Goal: Information Seeking & Learning: Check status

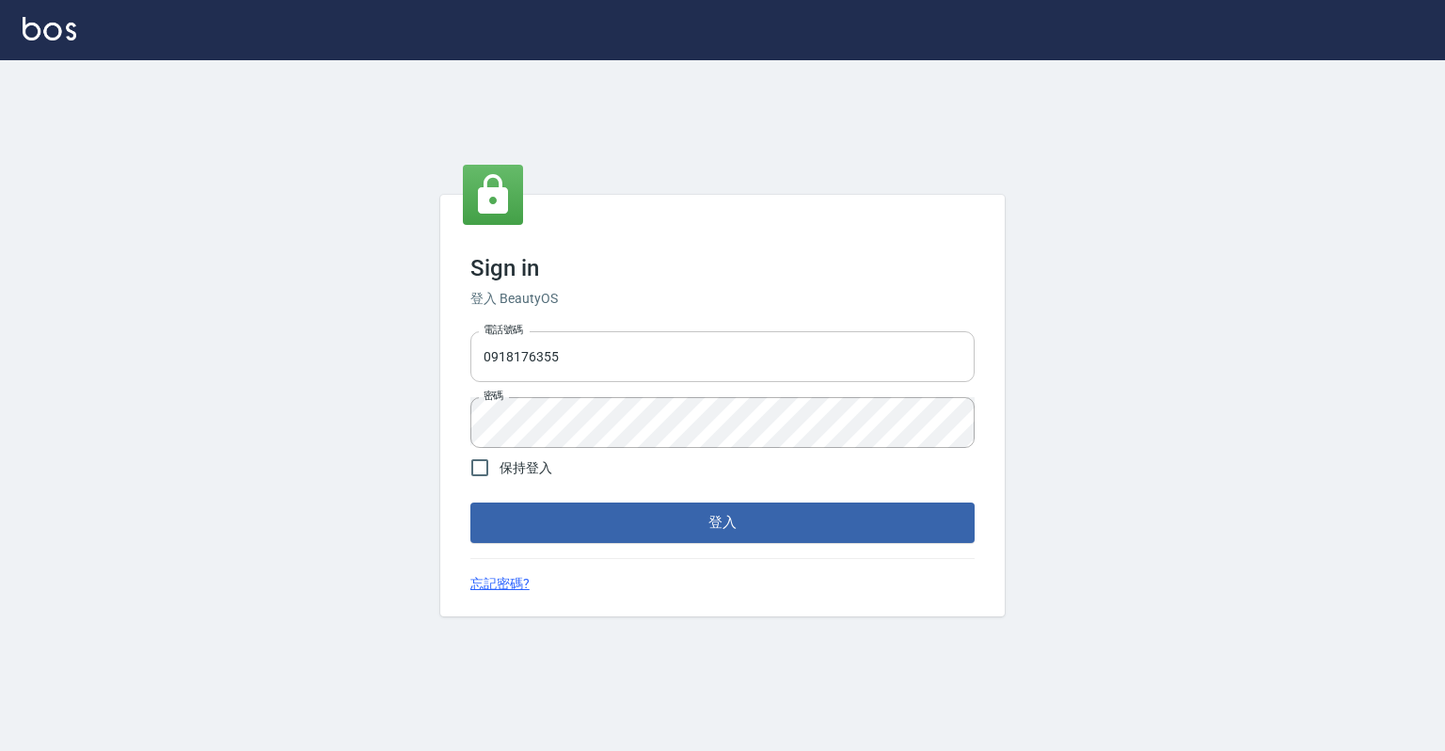
click at [651, 367] on input "0918176355" at bounding box center [722, 356] width 504 height 51
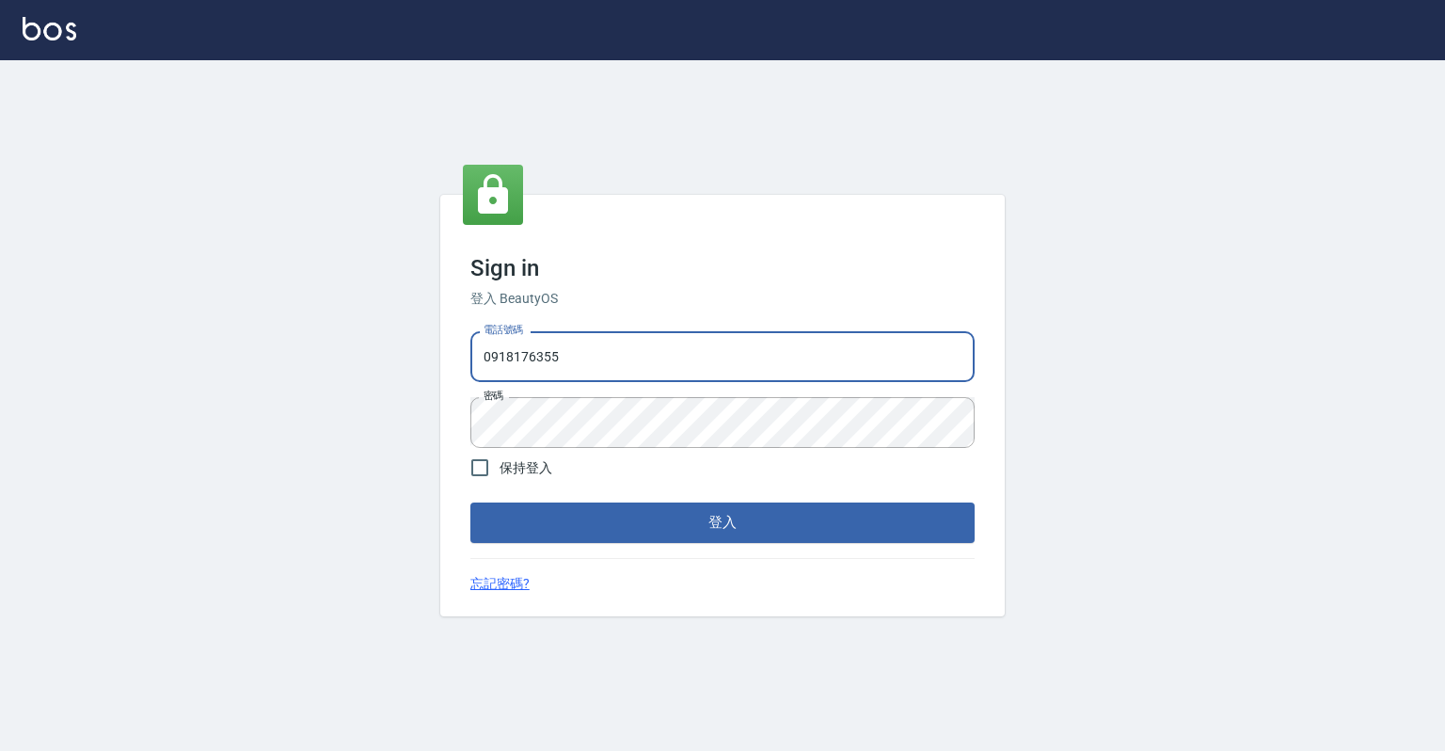
click at [703, 351] on input "0918176355" at bounding box center [722, 356] width 504 height 51
type input "0"
type input "0967388409"
click at [697, 362] on input "0967388409" at bounding box center [722, 356] width 504 height 51
drag, startPoint x: 697, startPoint y: 362, endPoint x: 650, endPoint y: 354, distance: 47.8
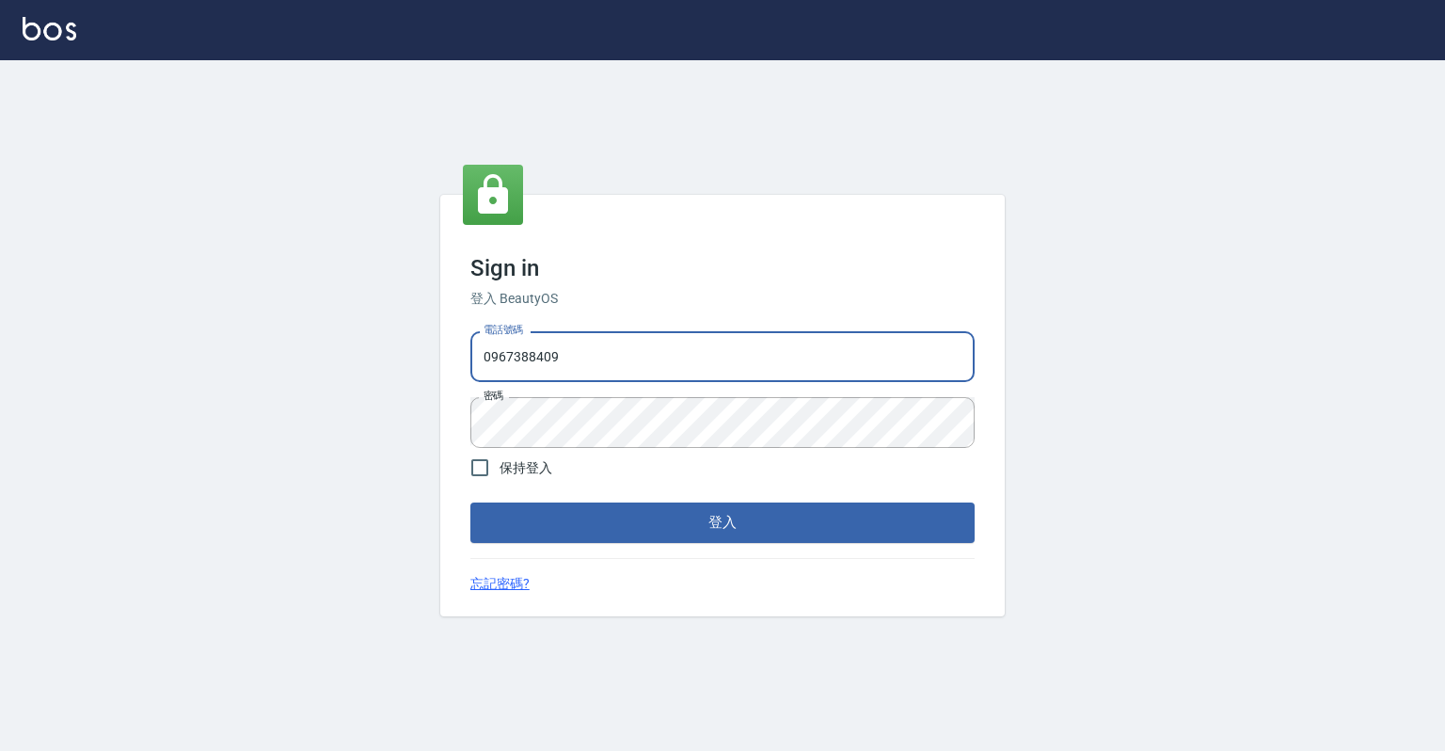
click at [650, 354] on input "0967388409" at bounding box center [722, 356] width 504 height 51
click at [481, 356] on input "0967388409" at bounding box center [722, 356] width 504 height 51
click at [469, 426] on div "電話號碼 0967388409 電話號碼 密碼 密碼" at bounding box center [722, 390] width 519 height 132
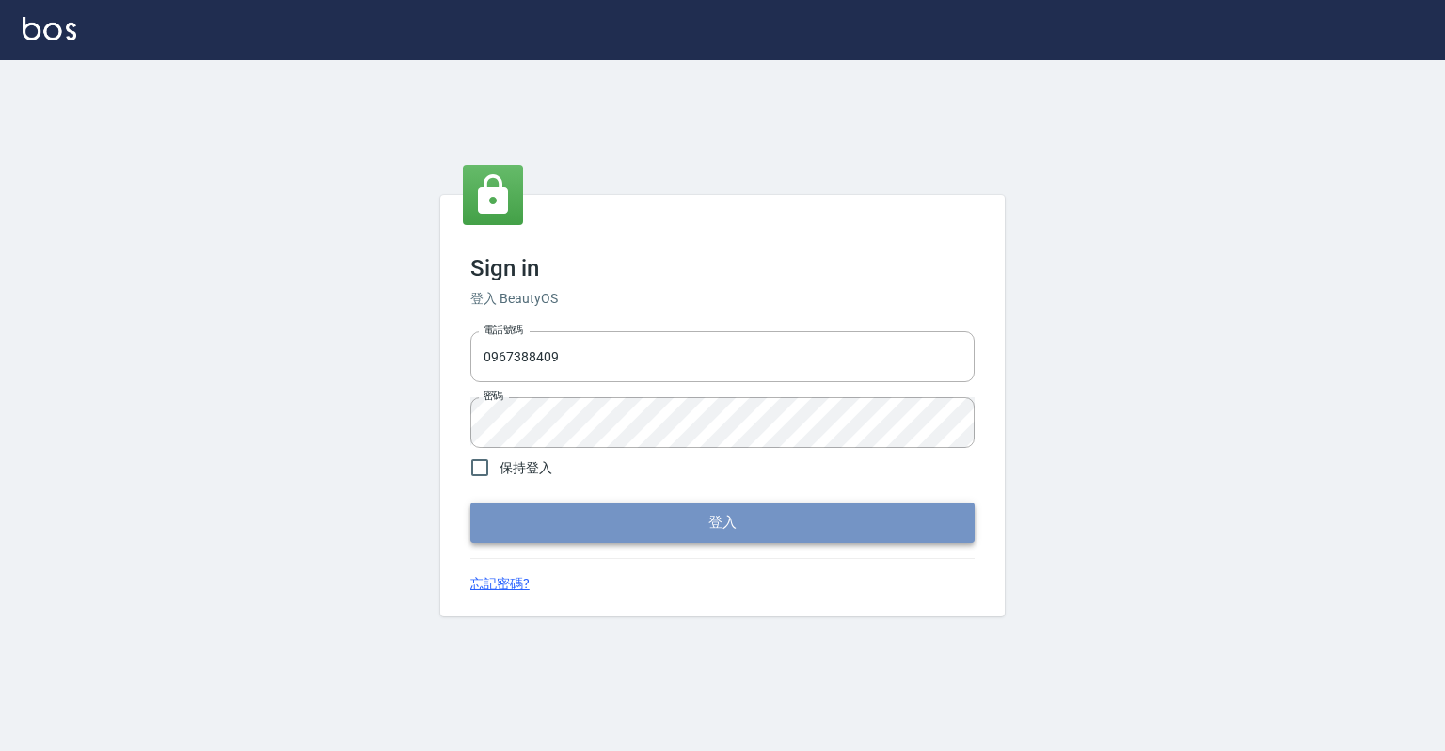
click at [546, 518] on button "登入" at bounding box center [722, 522] width 504 height 40
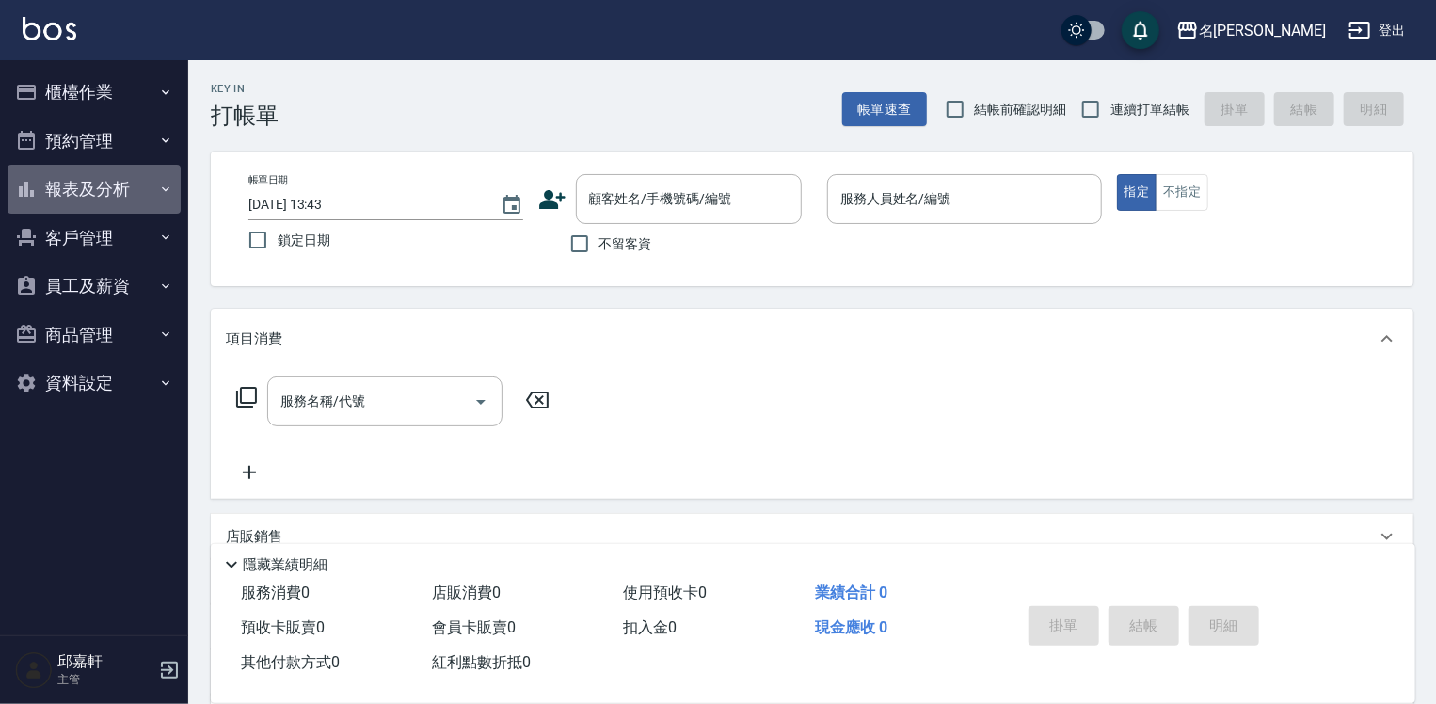
click at [75, 183] on button "報表及分析" at bounding box center [94, 189] width 173 height 49
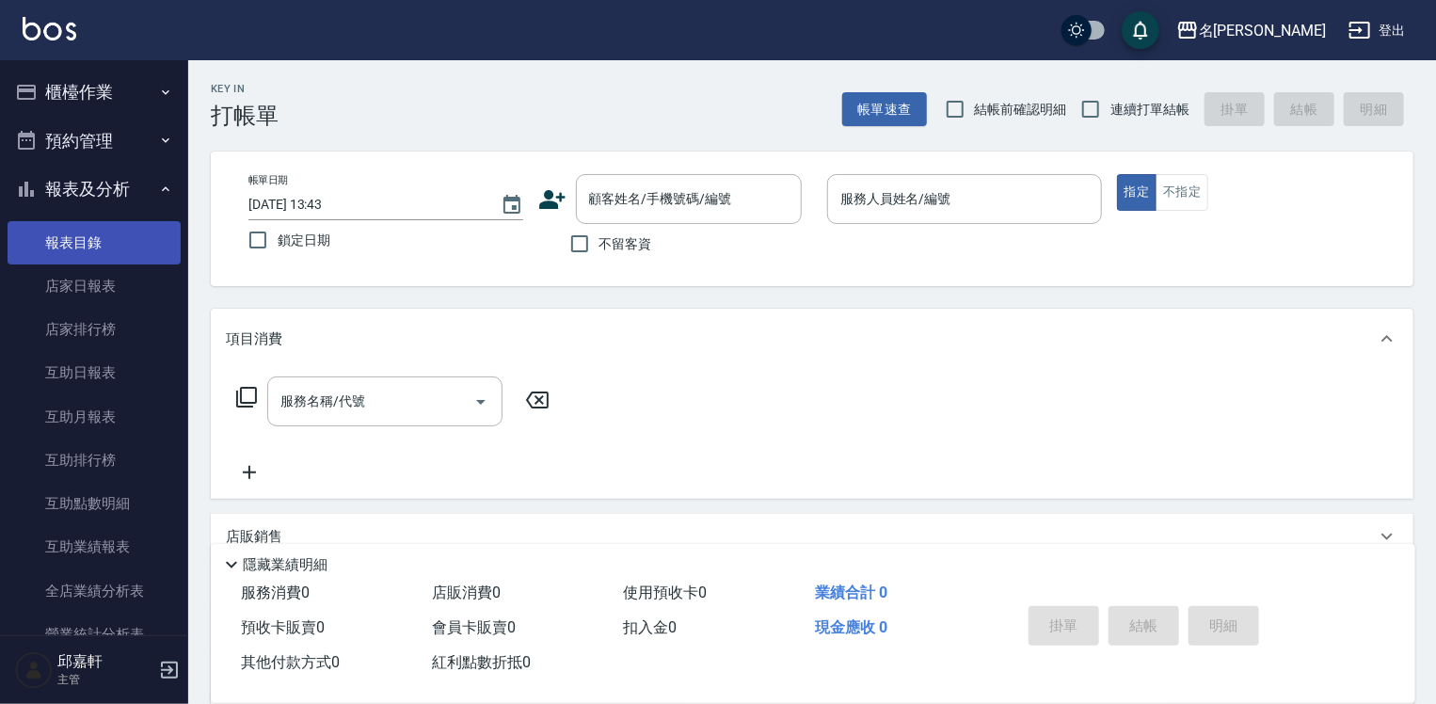
click at [80, 241] on link "報表目錄" at bounding box center [94, 242] width 173 height 43
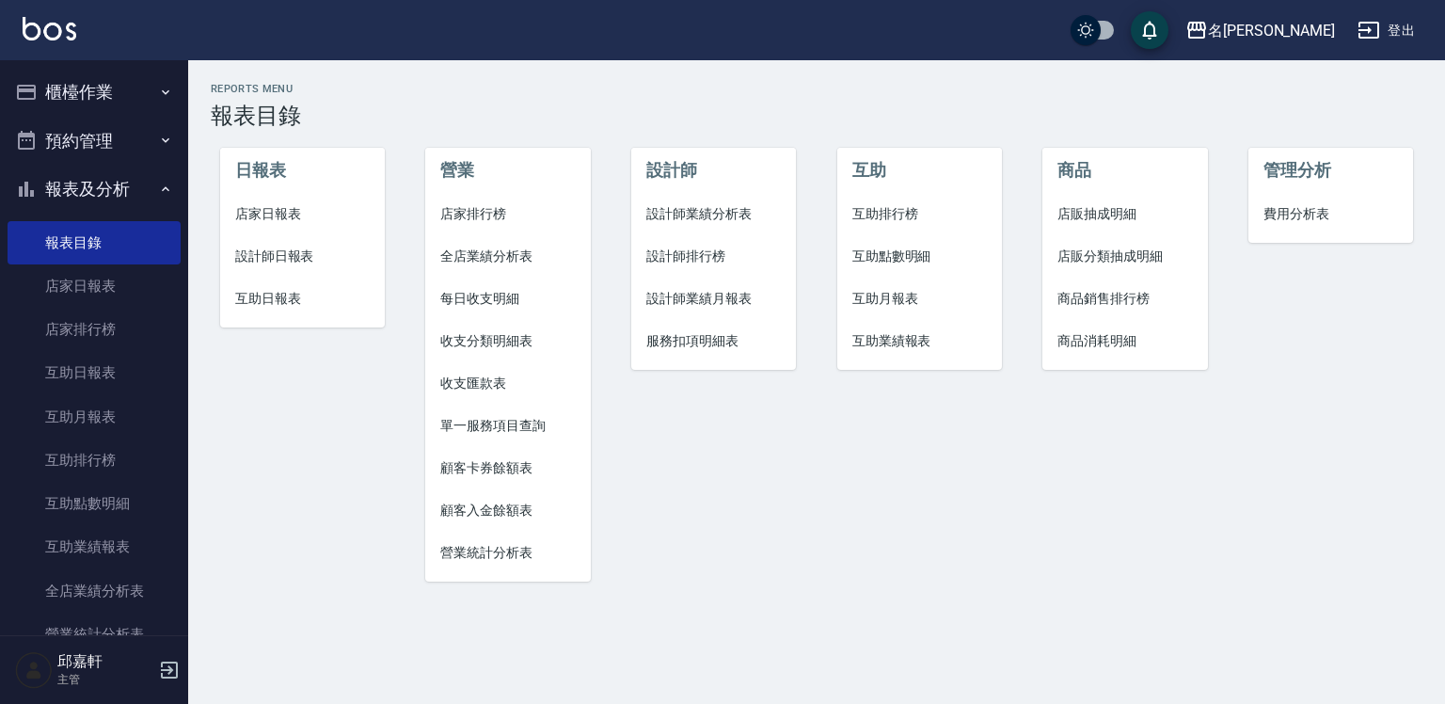
click at [277, 257] on span "設計師日報表" at bounding box center [302, 257] width 135 height 20
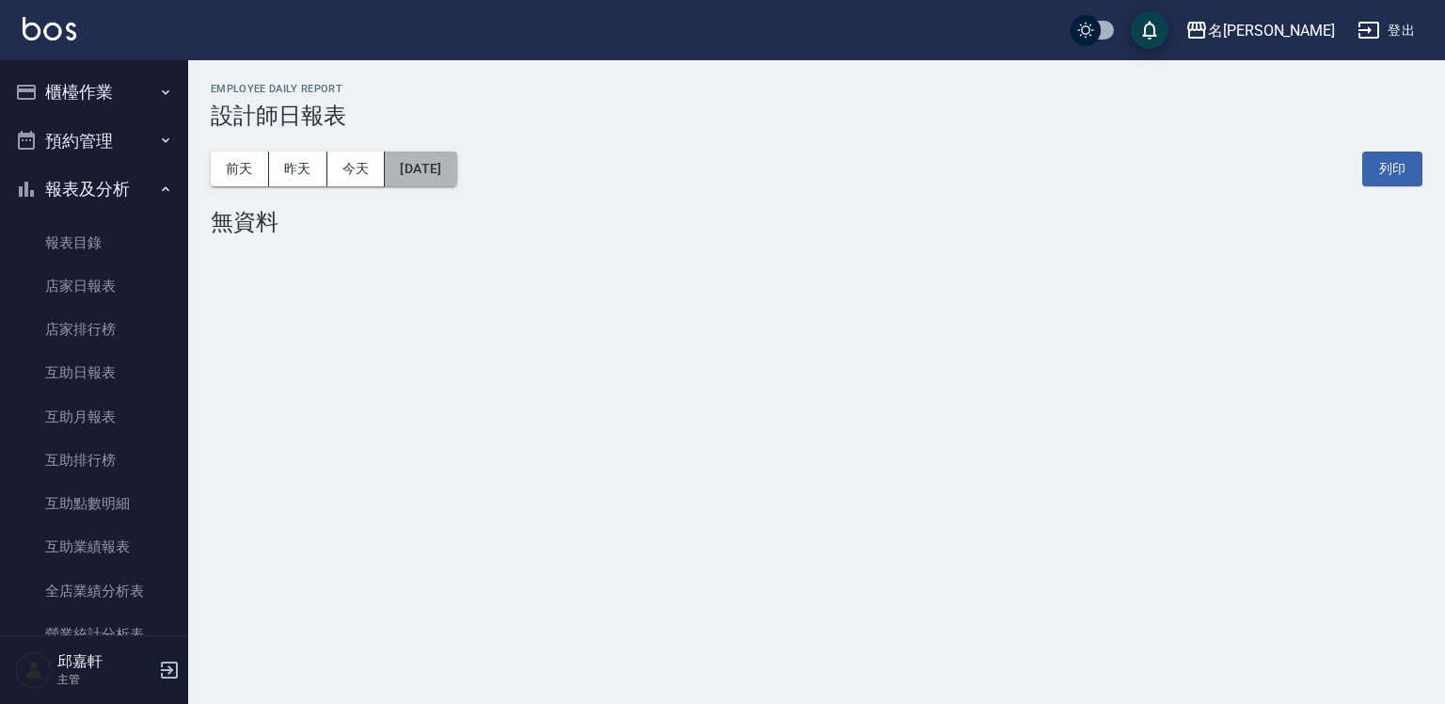
click at [443, 166] on button "[DATE]" at bounding box center [421, 168] width 72 height 35
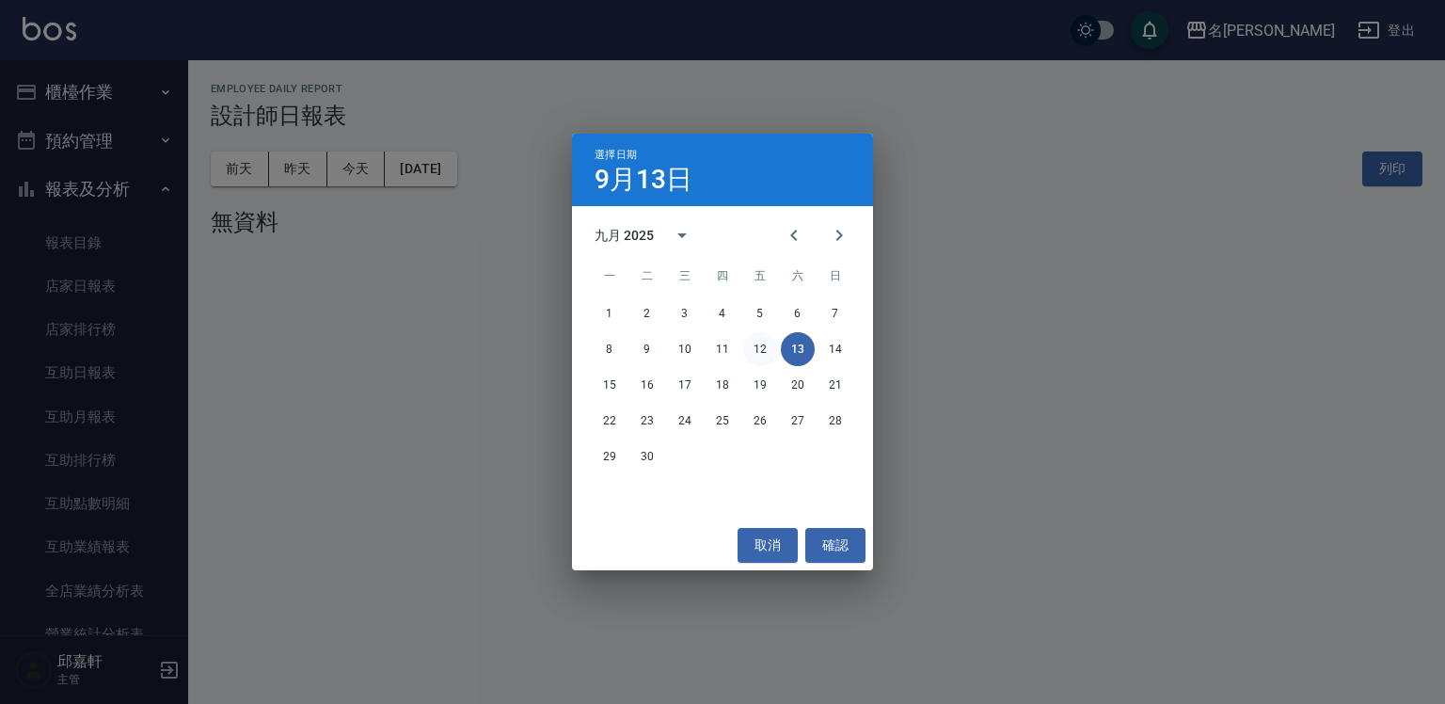
click at [757, 349] on button "12" at bounding box center [760, 349] width 34 height 34
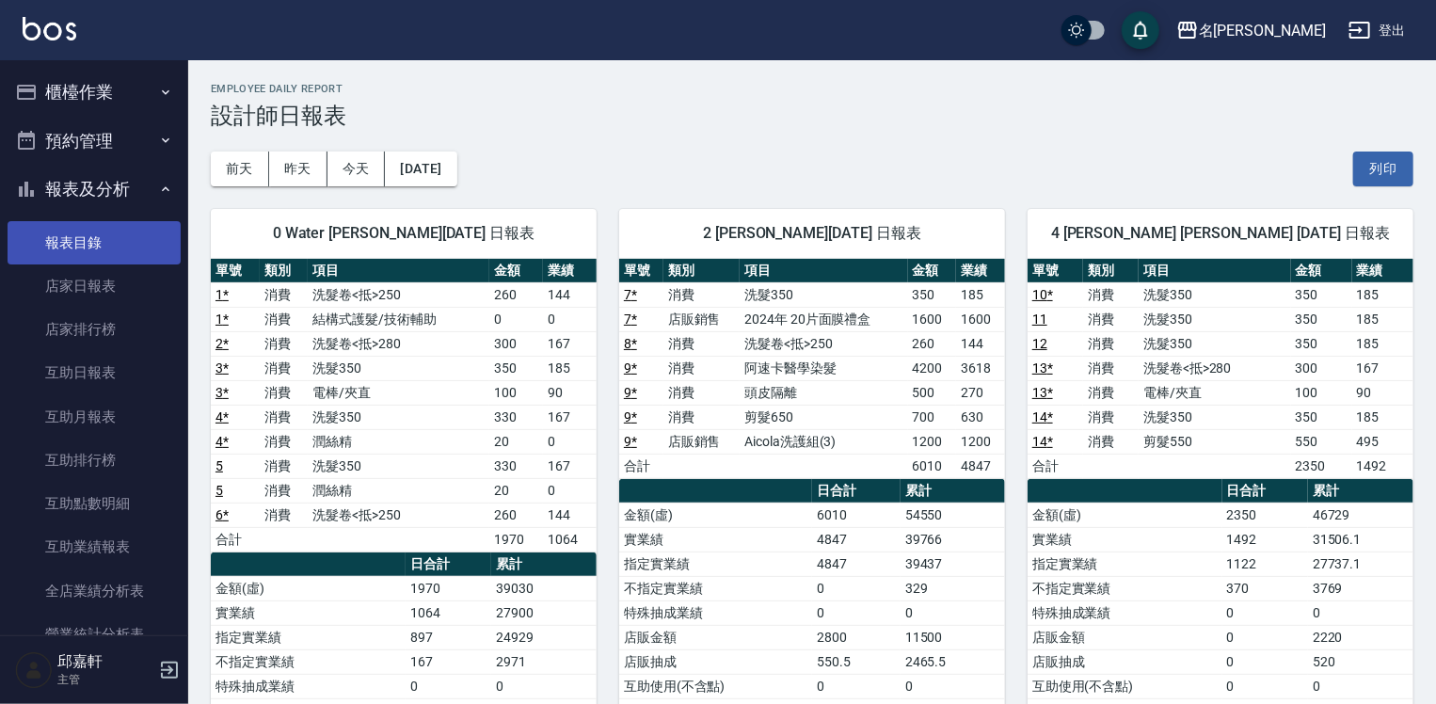
click at [74, 247] on link "報表目錄" at bounding box center [94, 242] width 173 height 43
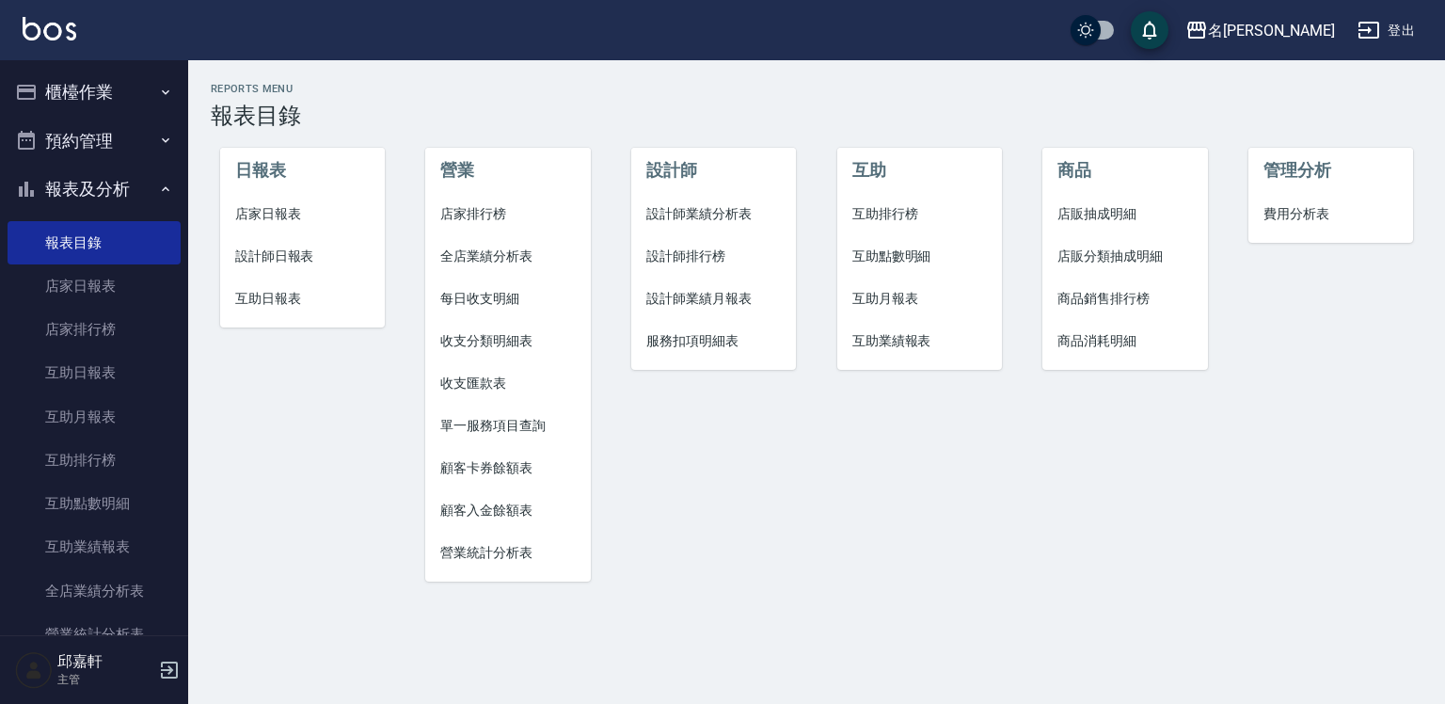
click at [267, 204] on span "店家日報表" at bounding box center [302, 214] width 135 height 20
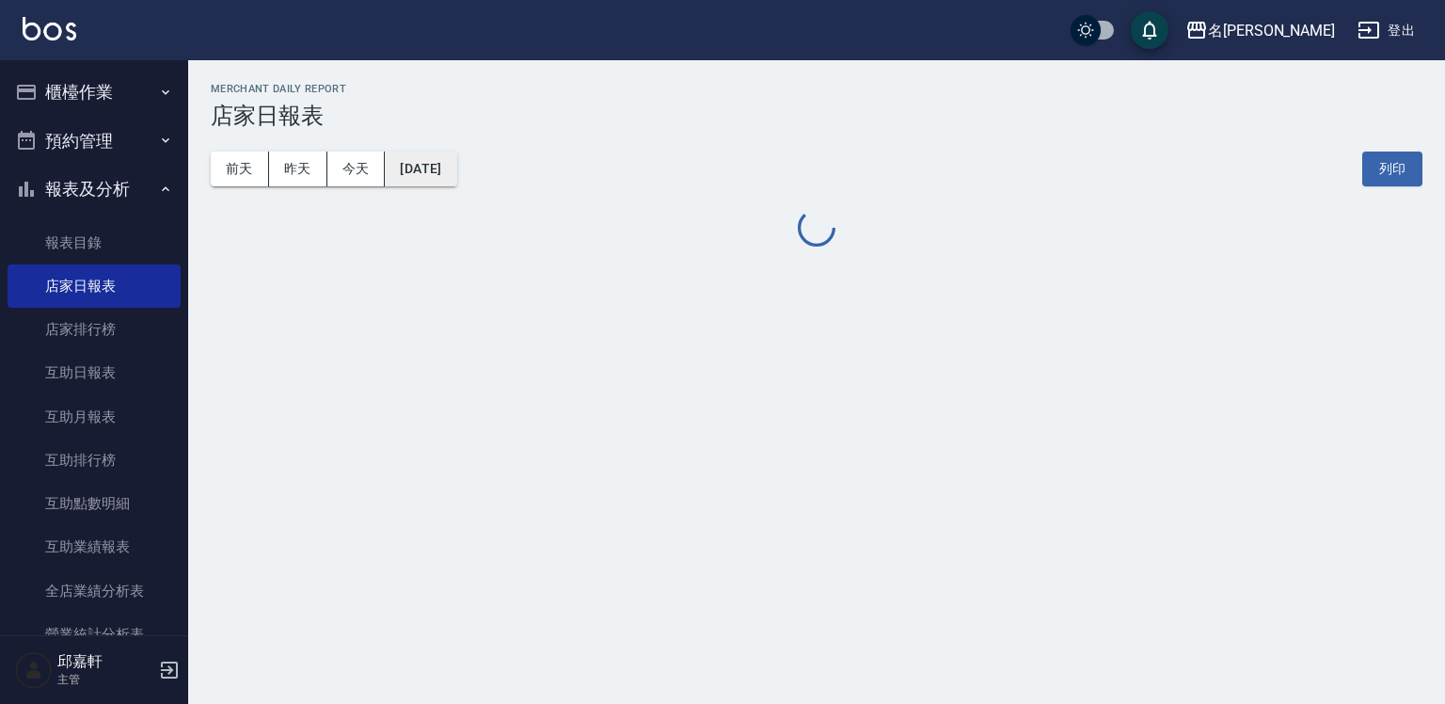
click at [456, 174] on button "[DATE]" at bounding box center [421, 168] width 72 height 35
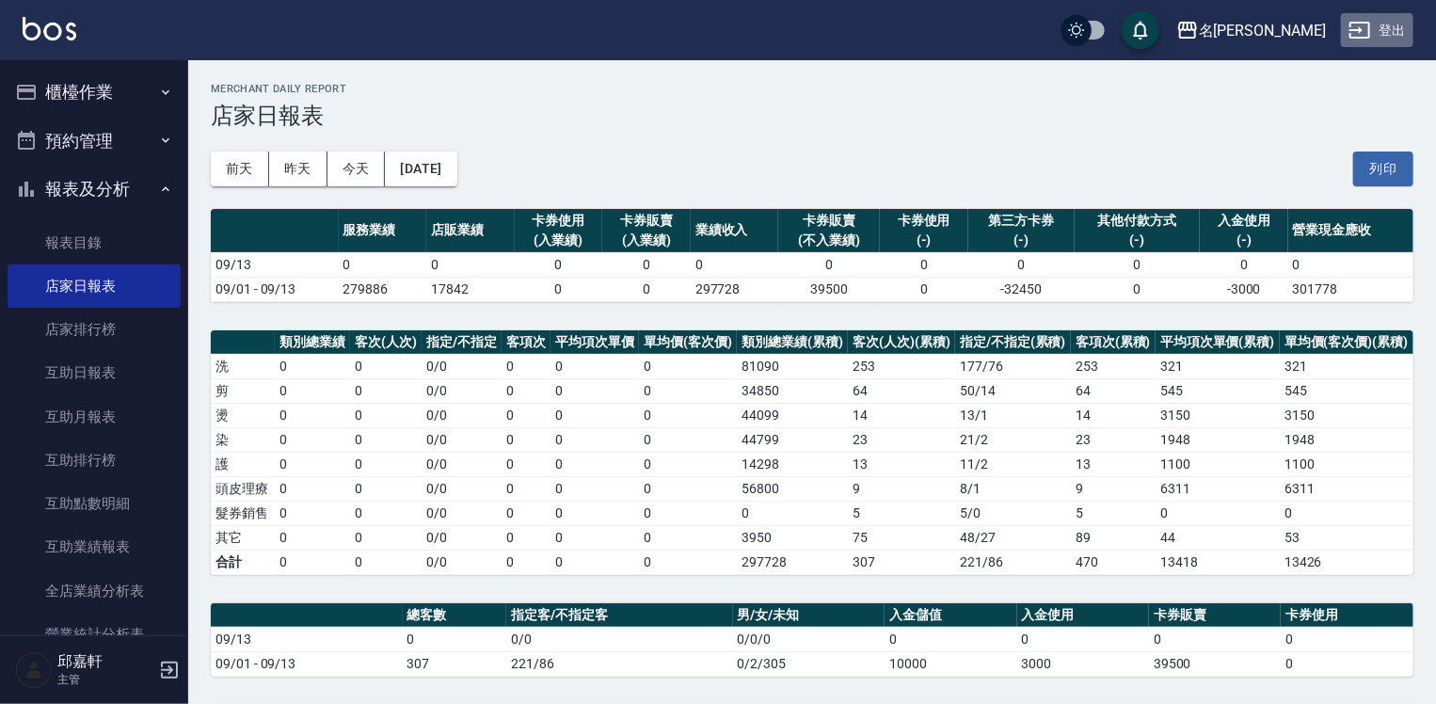
click at [1400, 33] on button "登出" at bounding box center [1377, 30] width 72 height 35
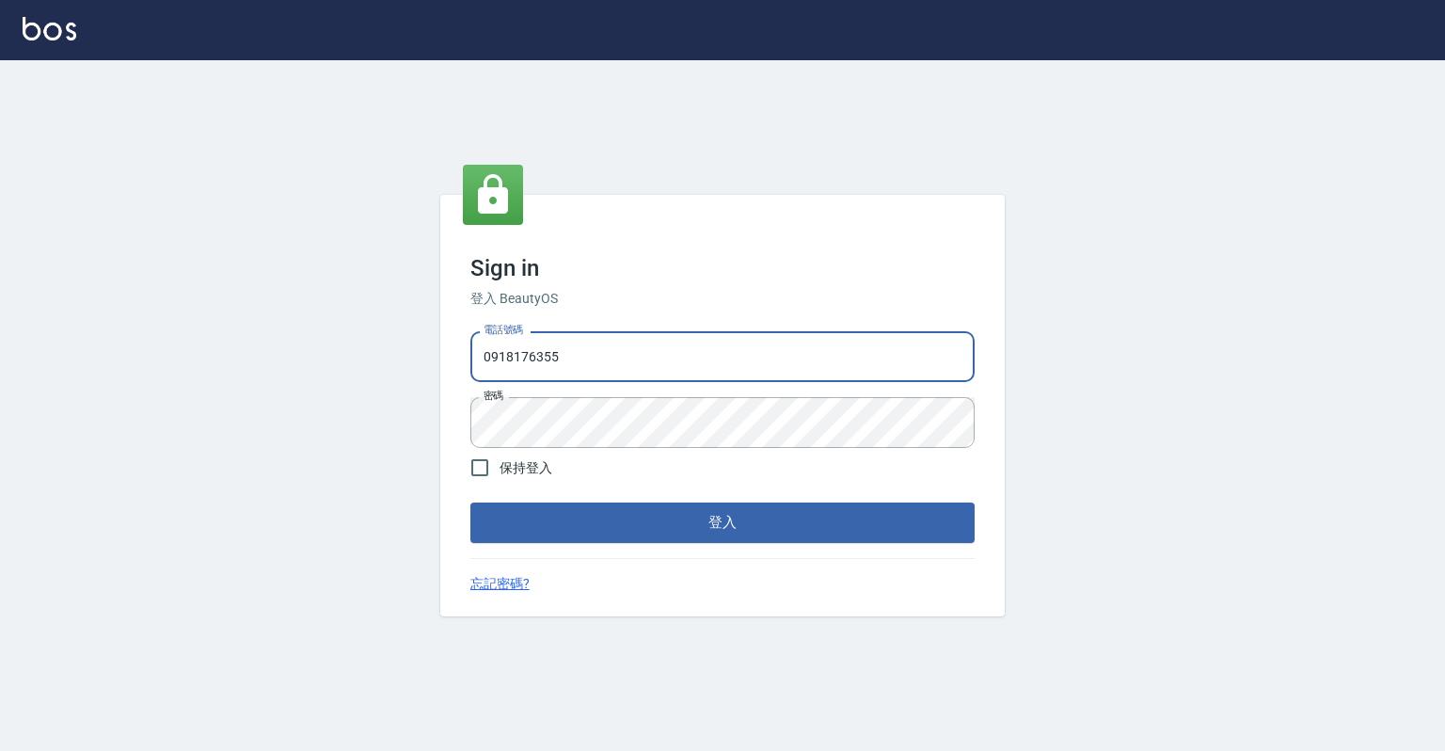
click at [677, 370] on input "0918176355" at bounding box center [722, 356] width 504 height 51
click at [508, 360] on input "0918176355" at bounding box center [722, 356] width 504 height 51
click at [497, 352] on input "0918176355" at bounding box center [722, 356] width 504 height 51
click at [633, 363] on input "096" at bounding box center [722, 356] width 504 height 51
click at [489, 357] on input "096" at bounding box center [722, 356] width 504 height 51
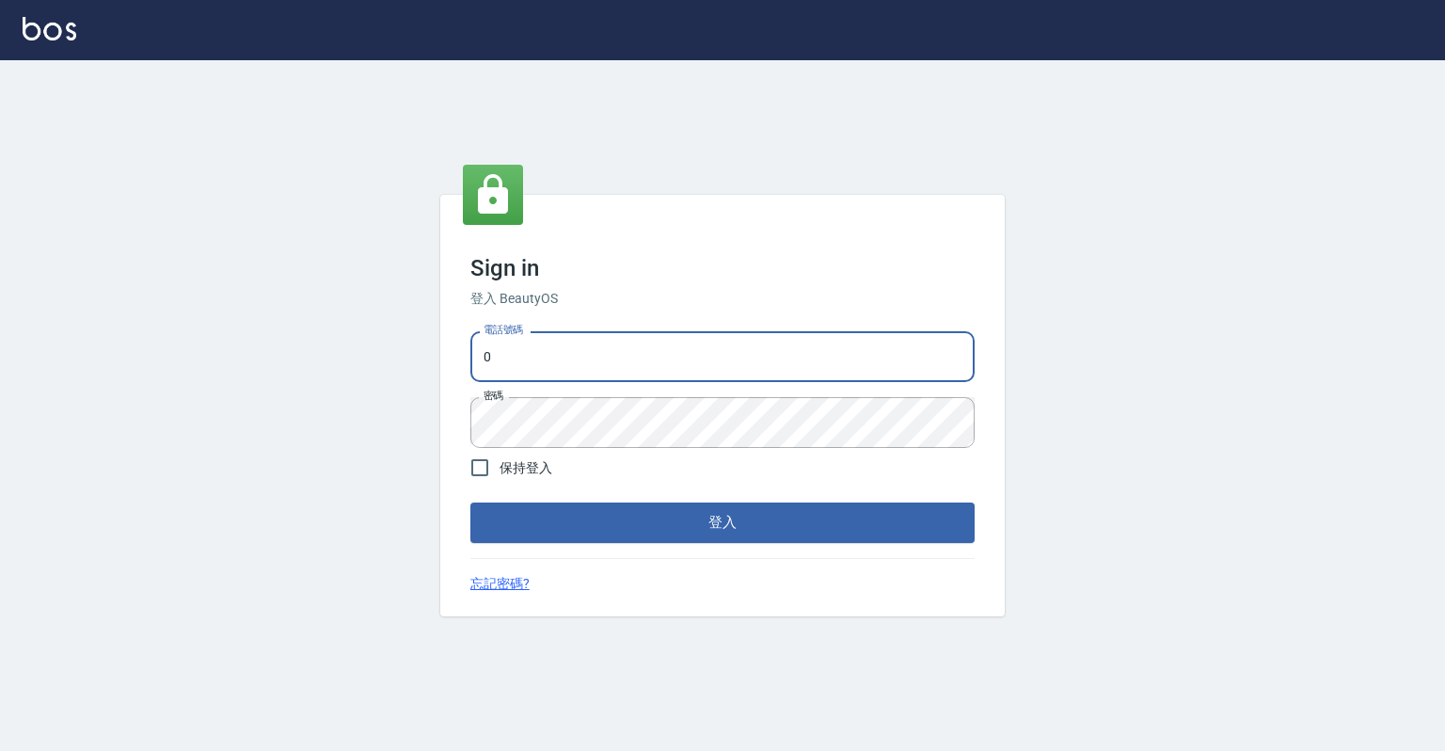
type input "0918176355"
click at [740, 525] on button "登入" at bounding box center [722, 522] width 504 height 40
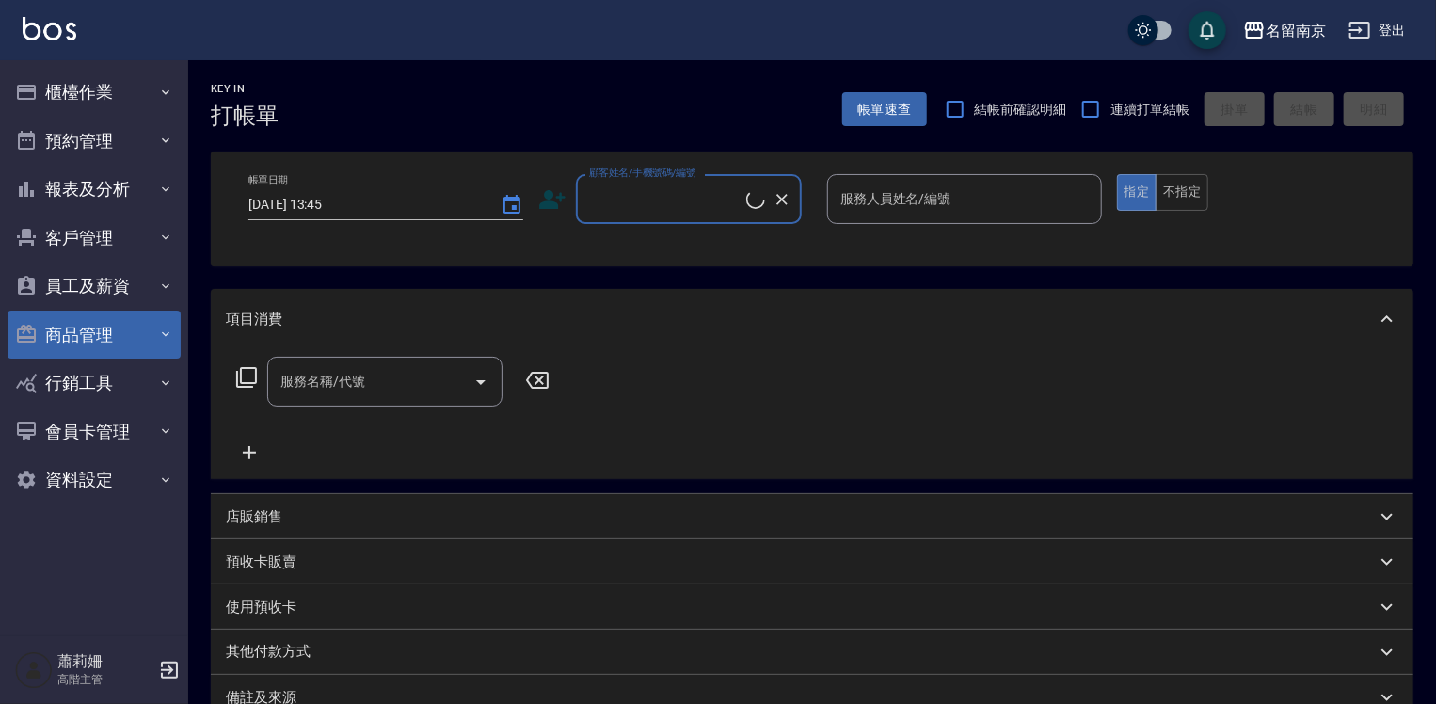
checkbox input "true"
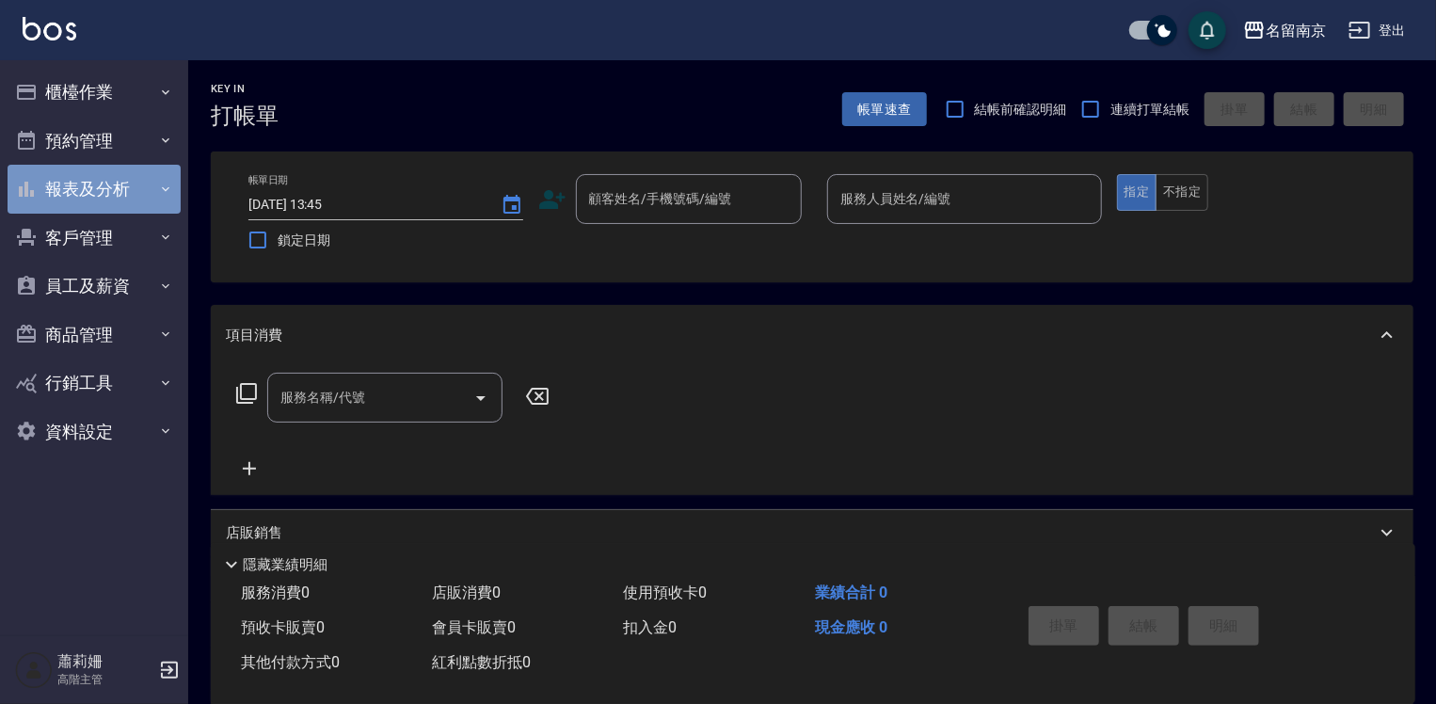
click at [59, 188] on button "報表及分析" at bounding box center [94, 189] width 173 height 49
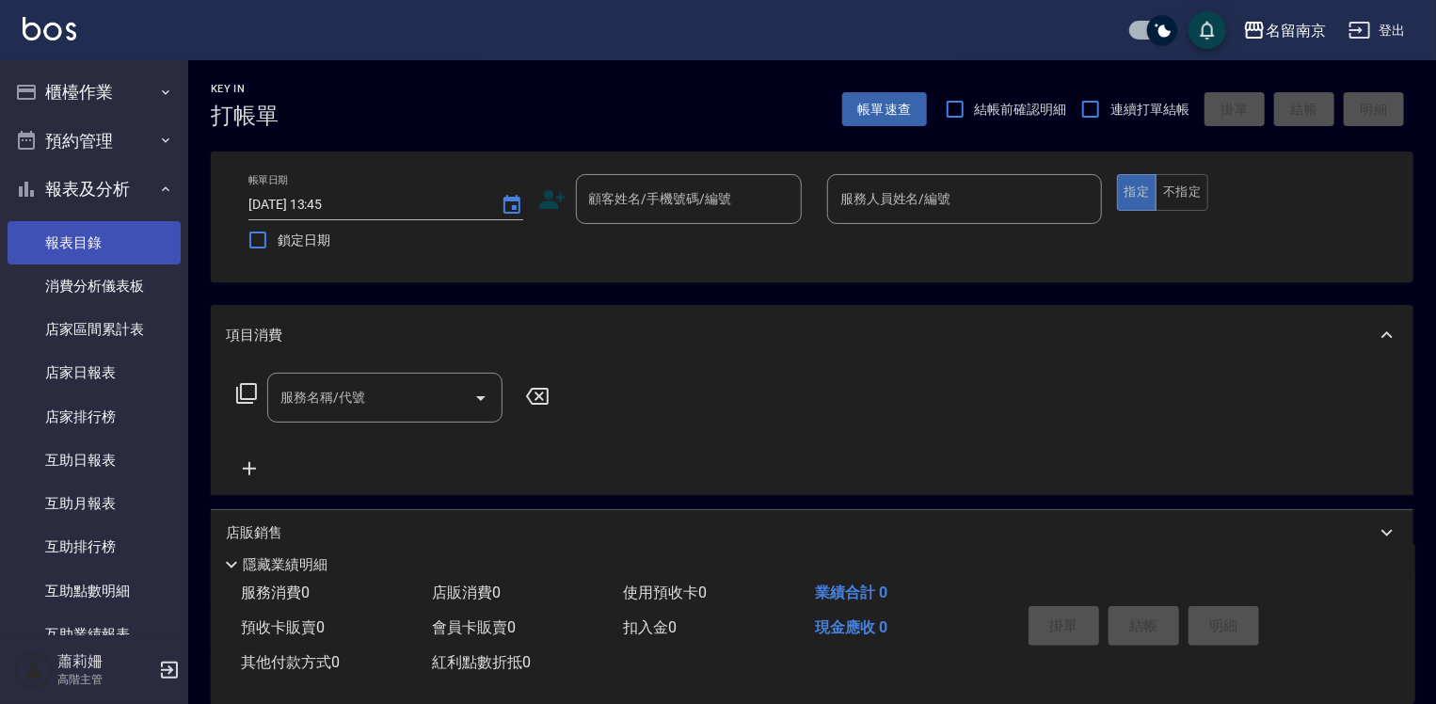
click at [102, 235] on link "報表目錄" at bounding box center [94, 242] width 173 height 43
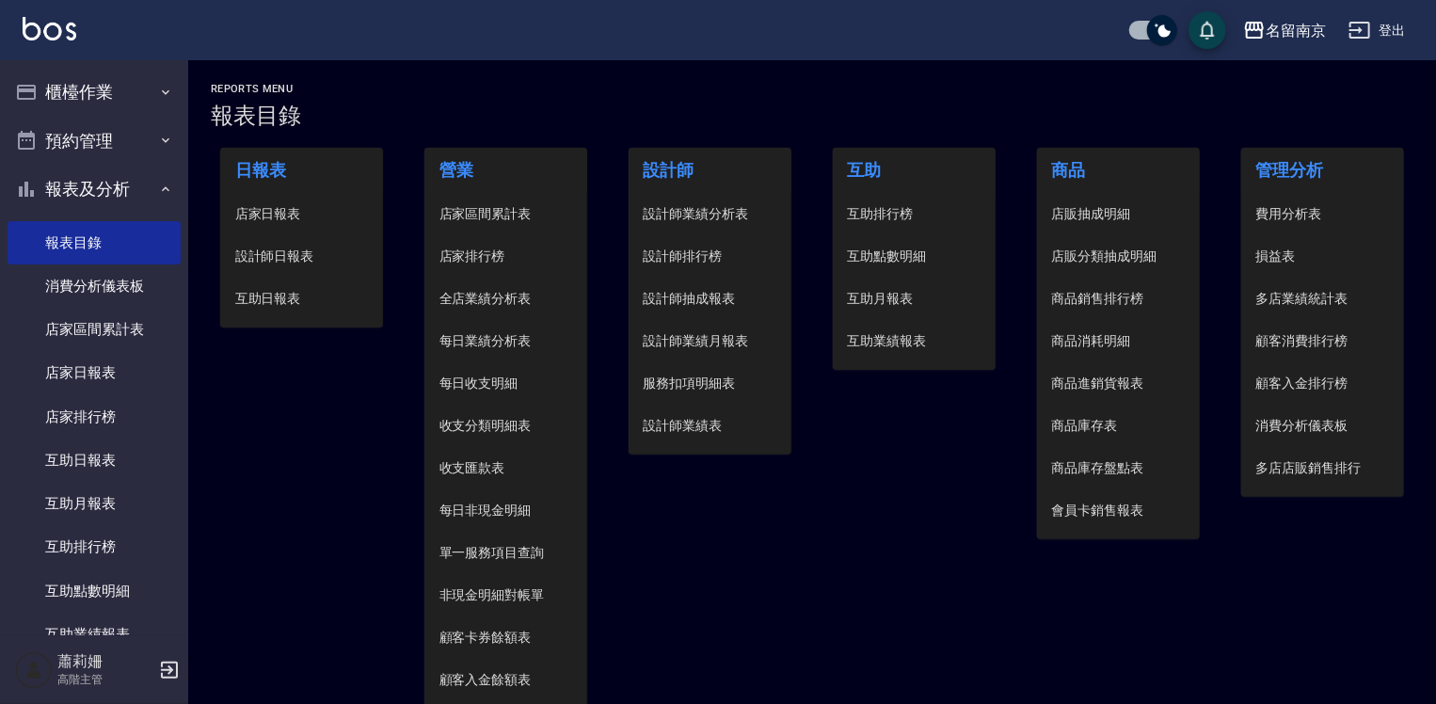
click at [288, 214] on span "店家日報表" at bounding box center [302, 214] width 134 height 20
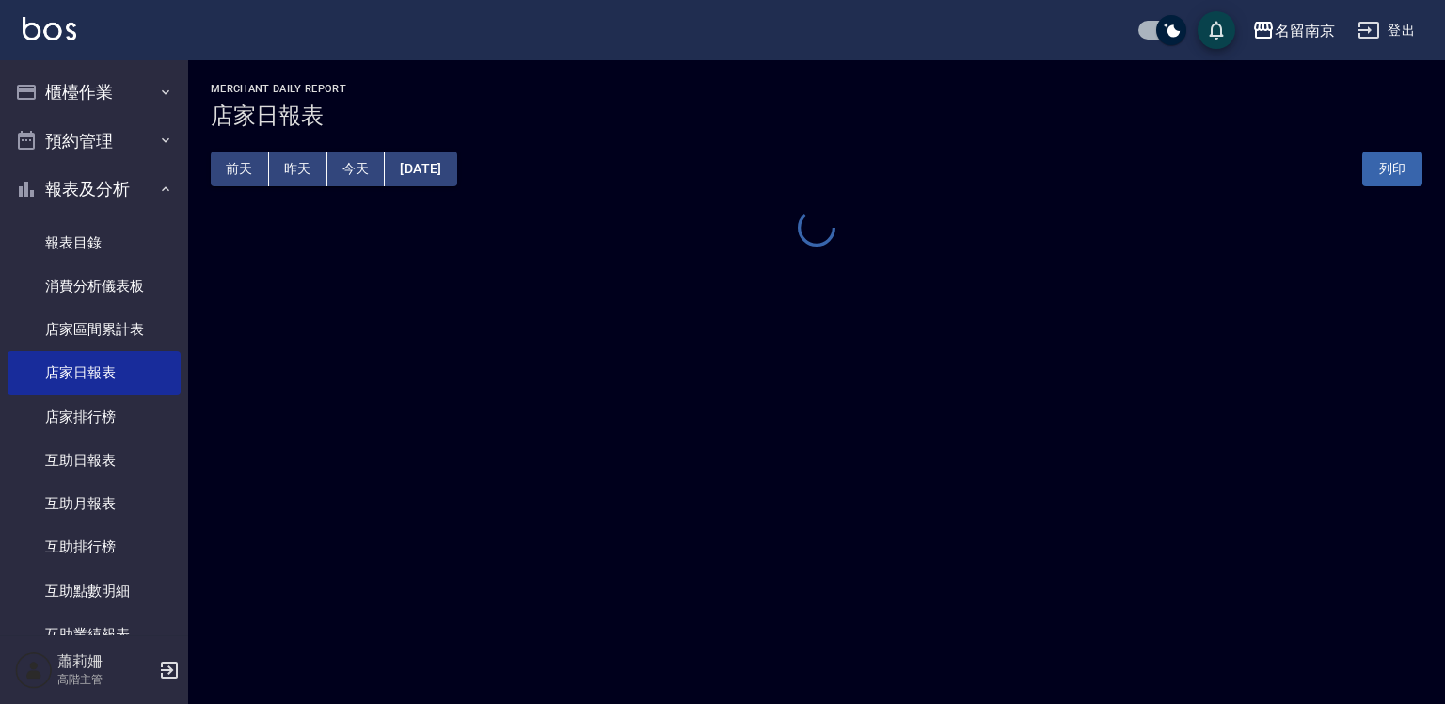
click at [456, 169] on button "[DATE]" at bounding box center [421, 168] width 72 height 35
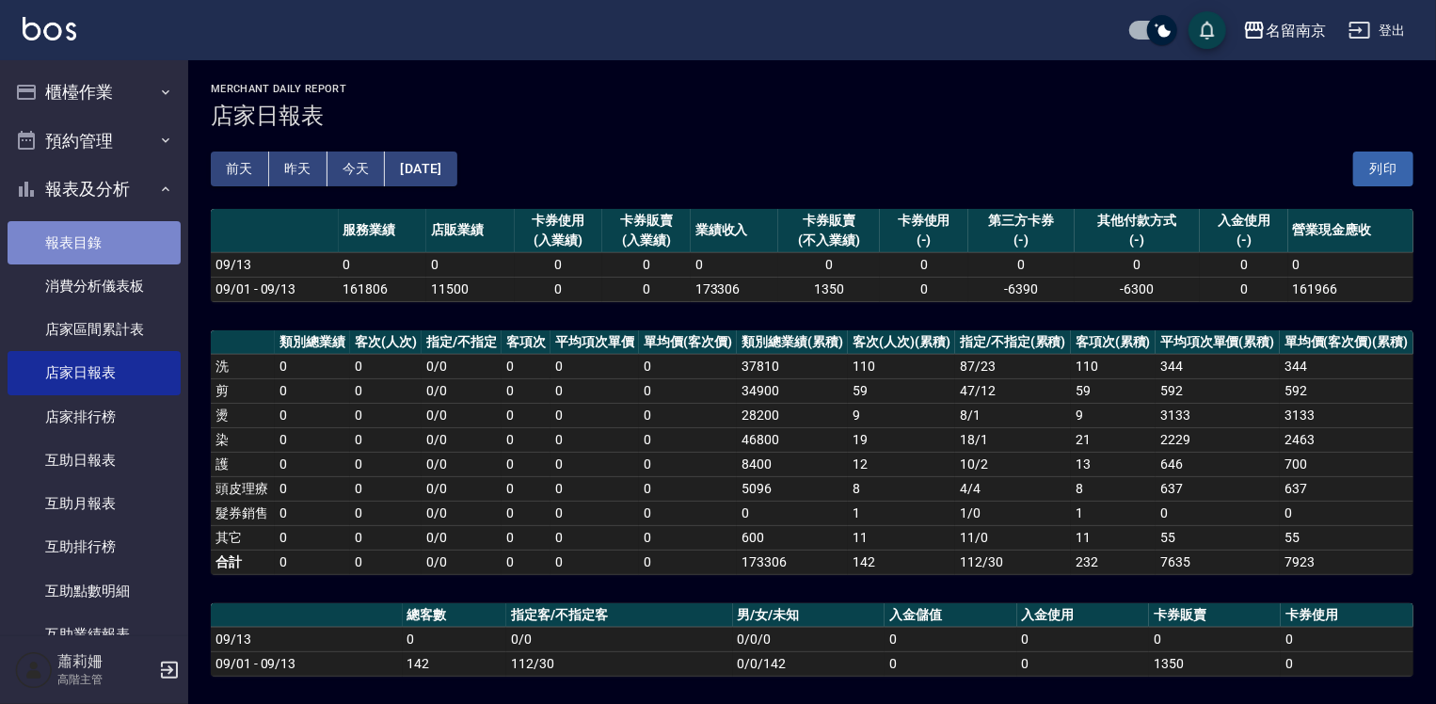
click at [101, 246] on link "報表目錄" at bounding box center [94, 242] width 173 height 43
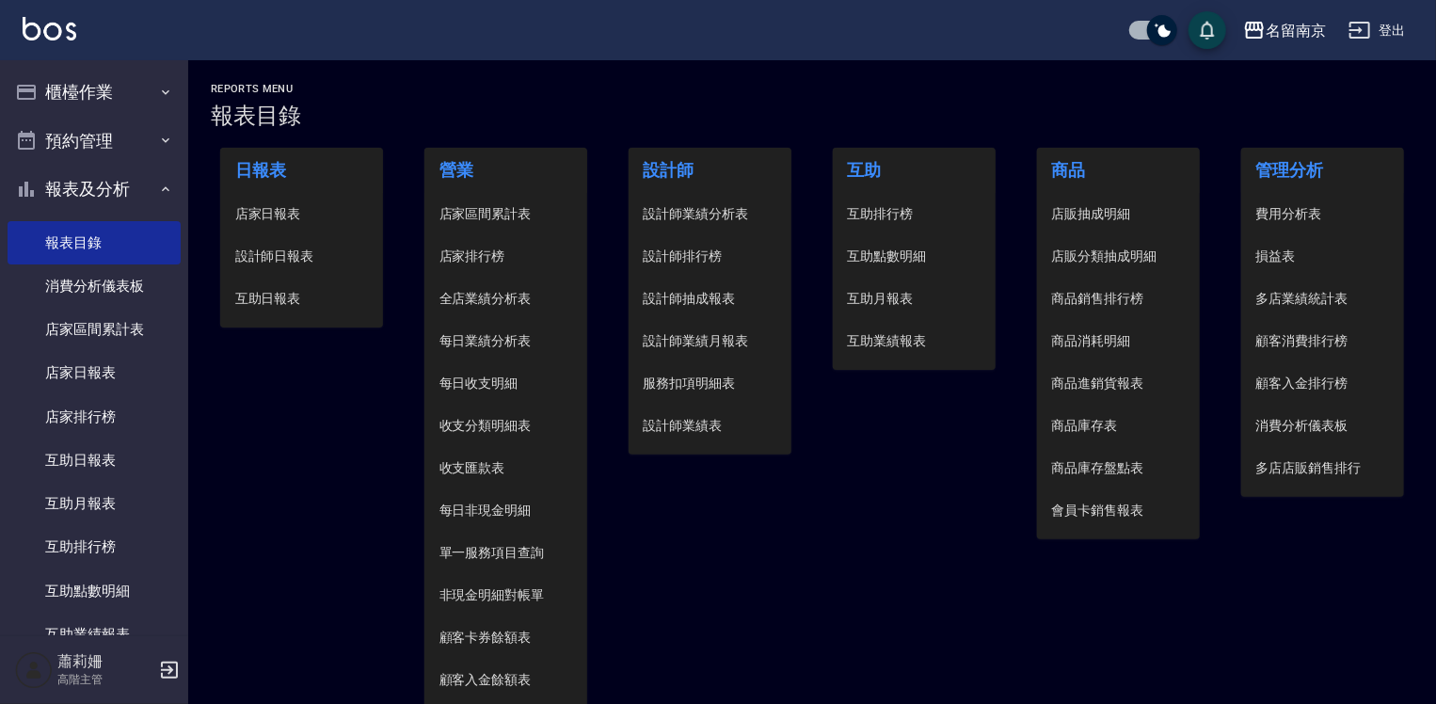
click at [252, 207] on span "店家日報表" at bounding box center [302, 214] width 134 height 20
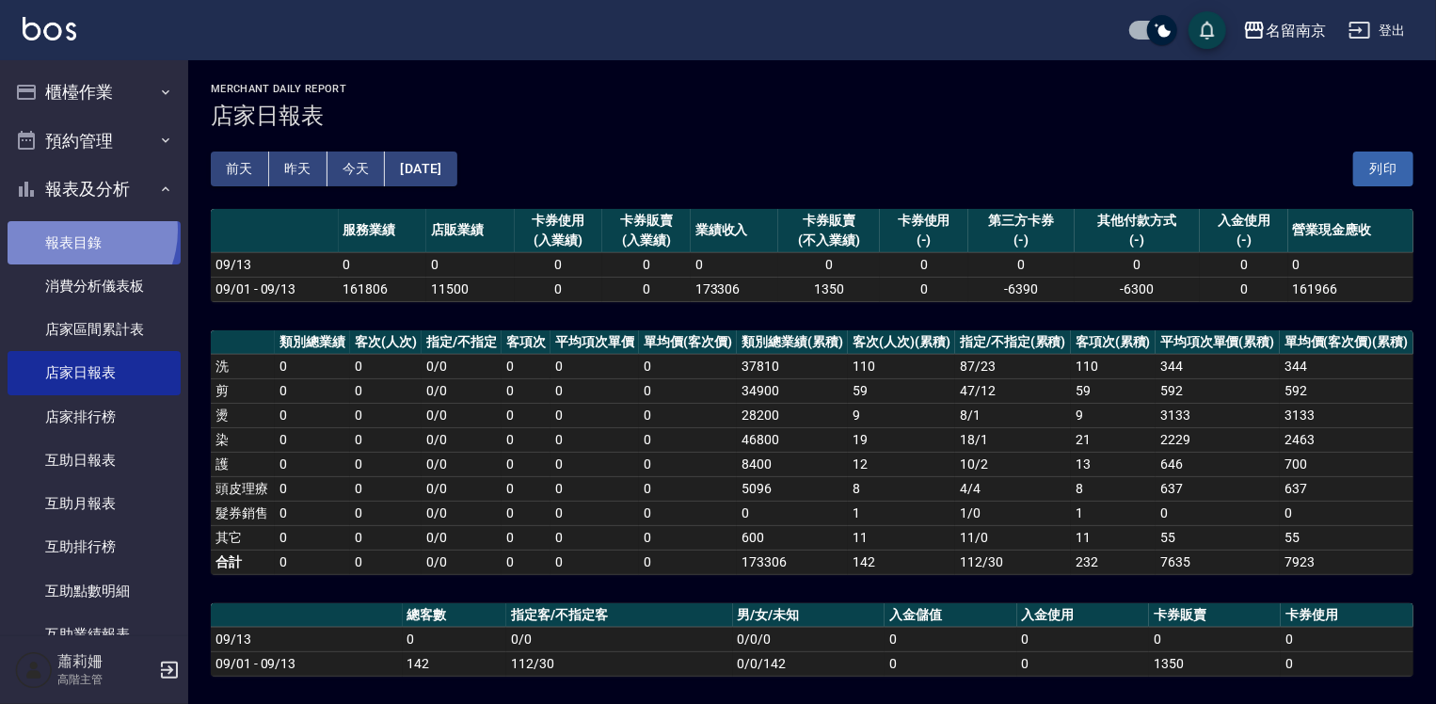
click at [73, 230] on link "報表目錄" at bounding box center [94, 242] width 173 height 43
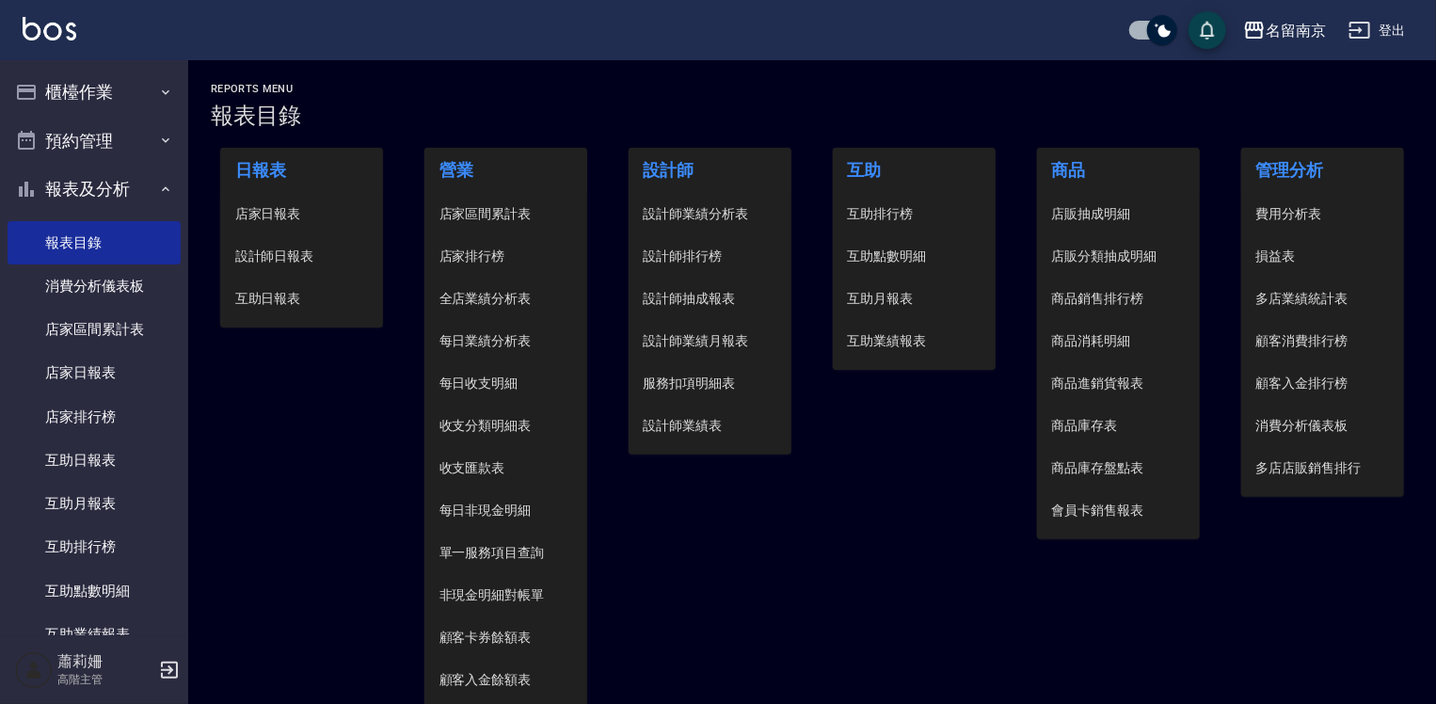
click at [295, 259] on span "設計師日報表" at bounding box center [302, 257] width 134 height 20
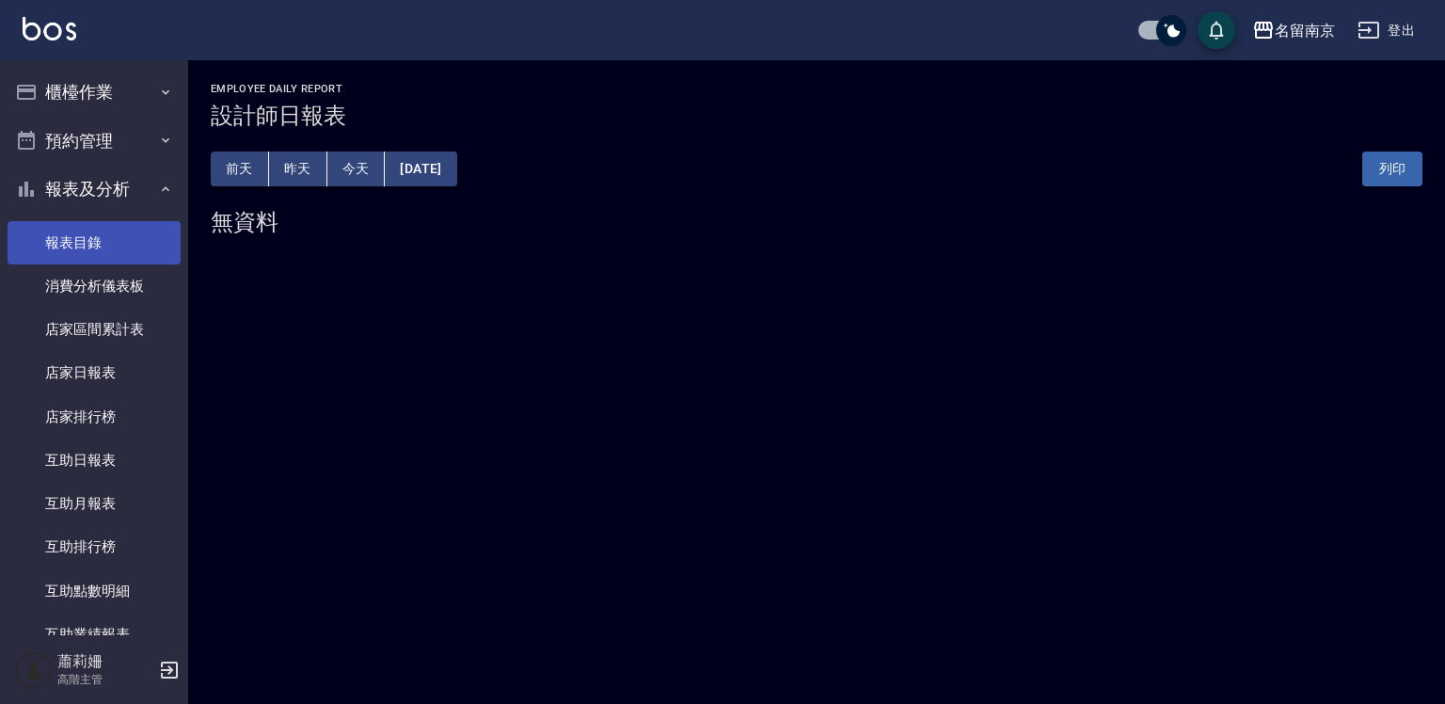
click at [67, 230] on link "報表目錄" at bounding box center [94, 242] width 173 height 43
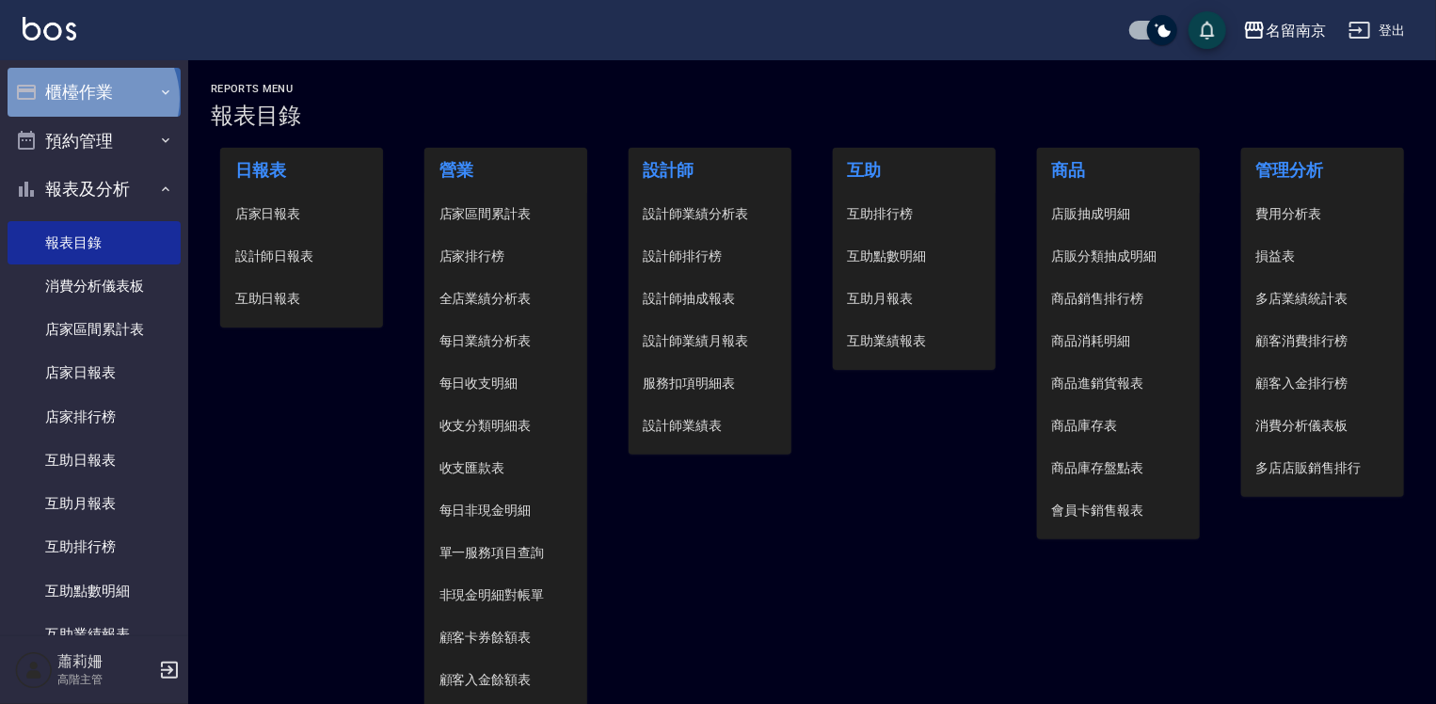
click at [90, 99] on button "櫃檯作業" at bounding box center [94, 92] width 173 height 49
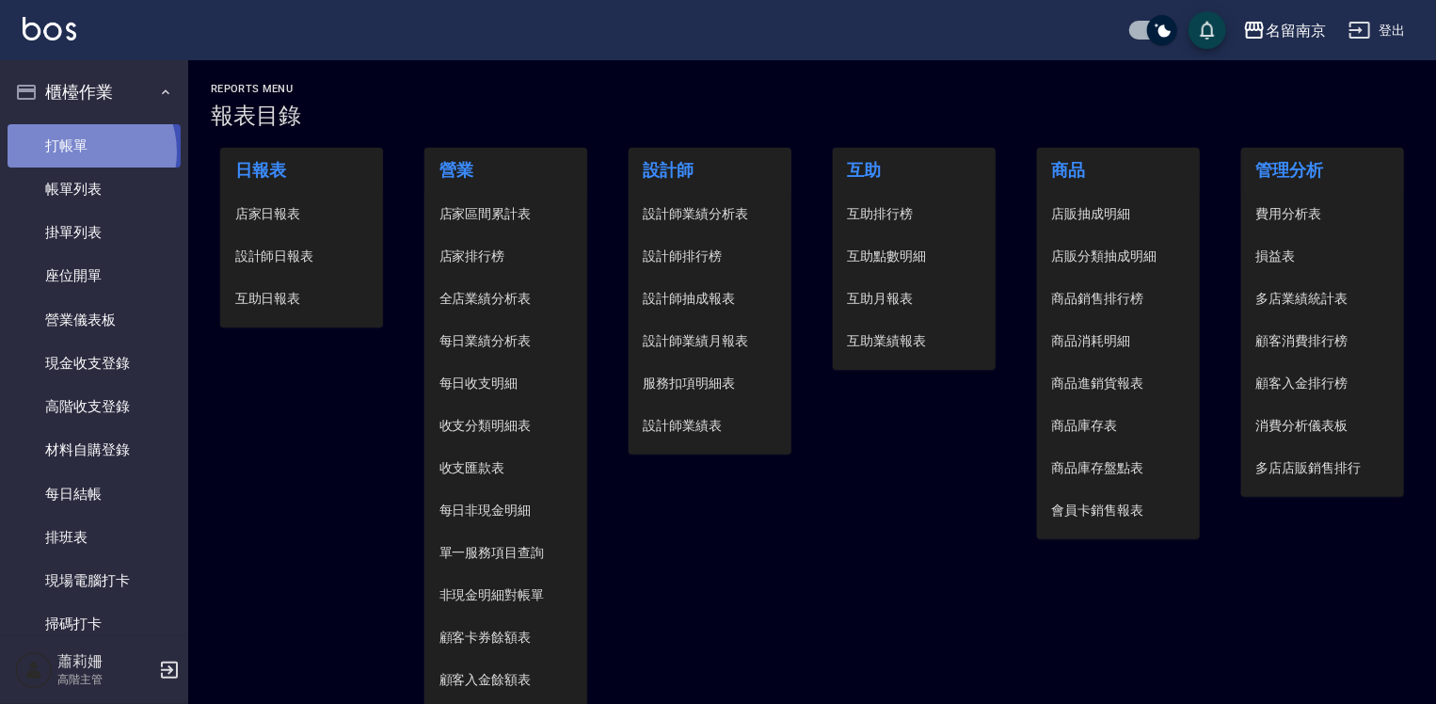
click at [85, 151] on link "打帳單" at bounding box center [94, 145] width 173 height 43
